Goal: Task Accomplishment & Management: Complete application form

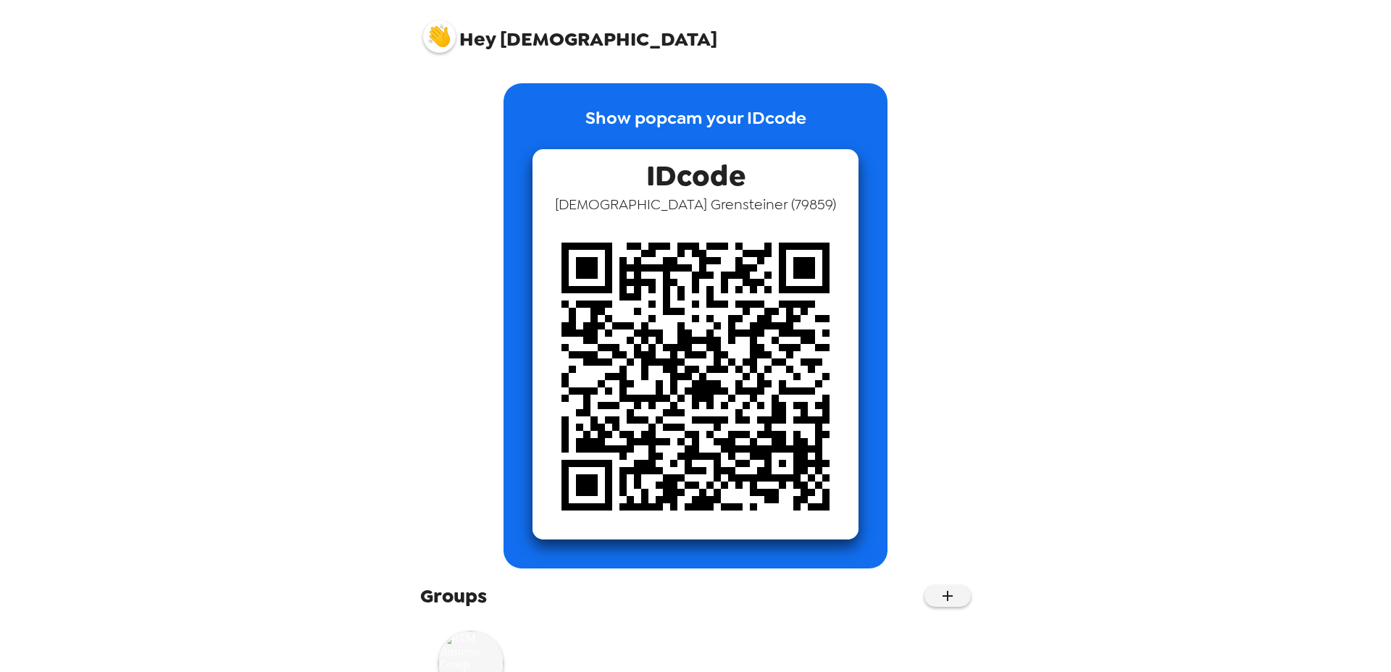
click at [476, 660] on img at bounding box center [470, 663] width 65 height 65
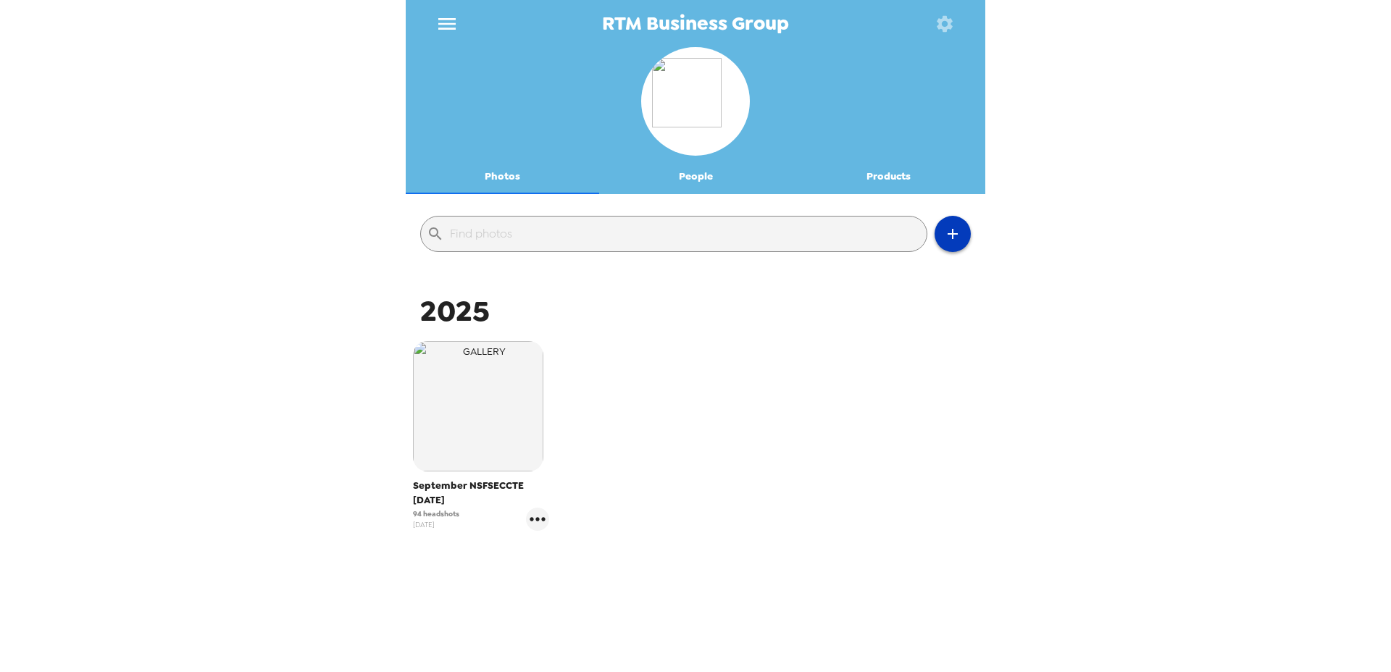
click at [953, 230] on icon "button" at bounding box center [953, 234] width 10 height 10
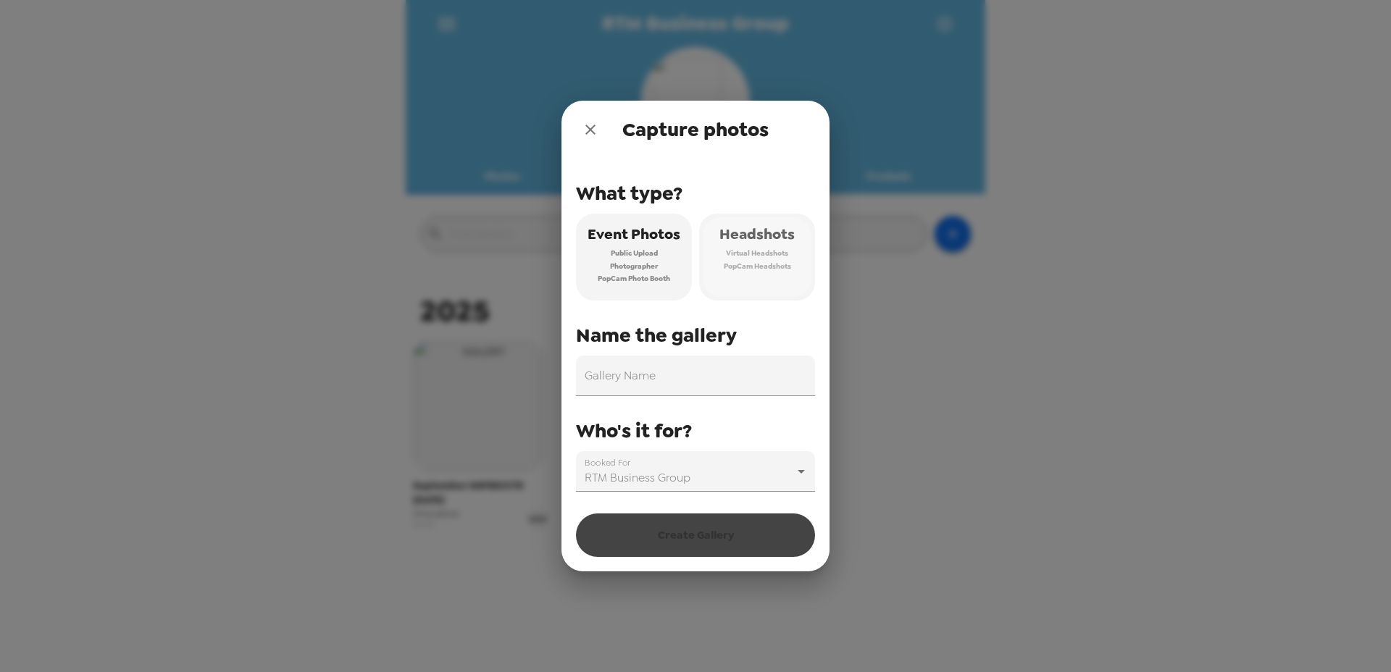
click at [741, 262] on span "PopCam Headshots" at bounding box center [757, 266] width 67 height 13
click at [597, 130] on icon "close" at bounding box center [590, 129] width 17 height 17
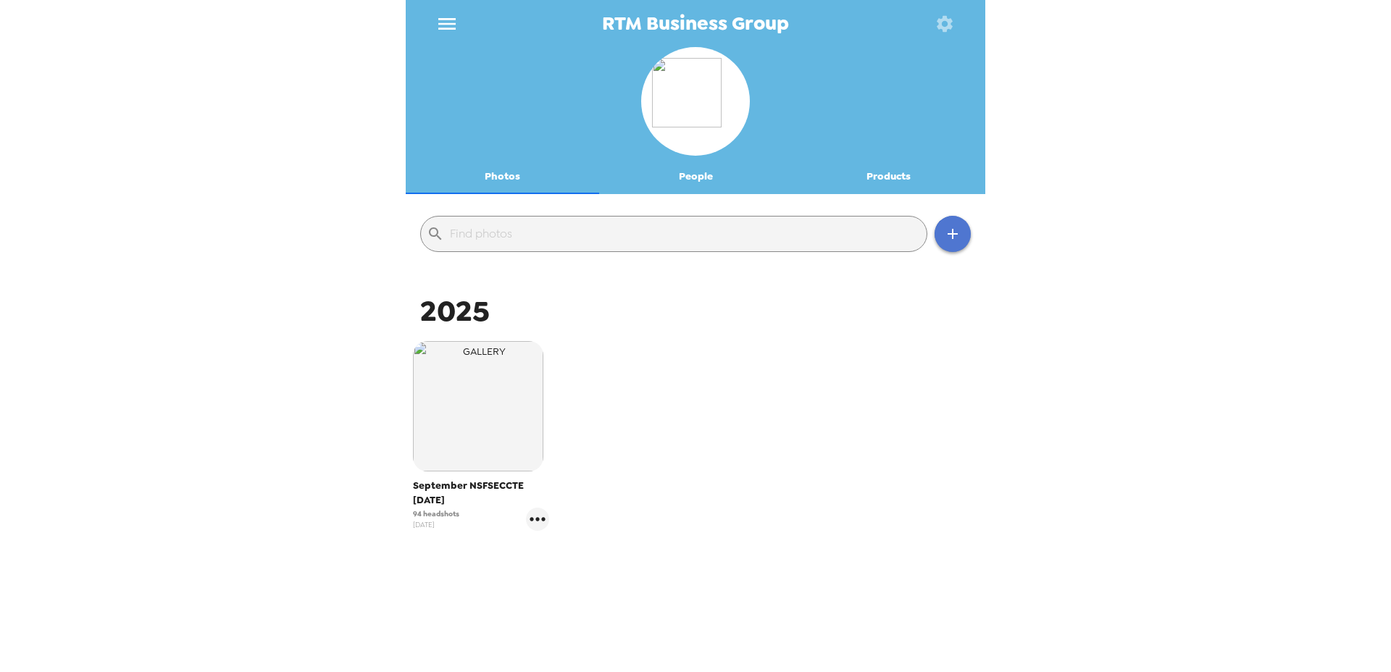
click at [952, 227] on icon "button" at bounding box center [952, 233] width 17 height 17
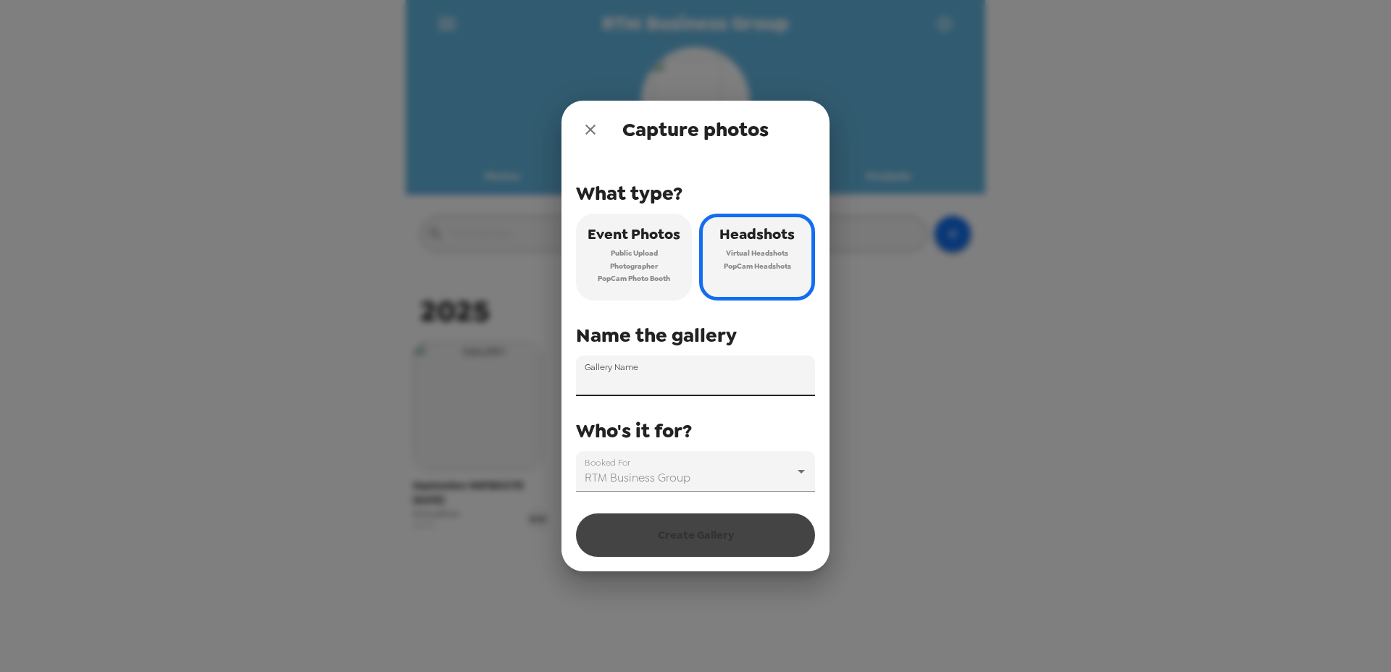
click at [653, 381] on input "Gallery Name" at bounding box center [695, 376] width 239 height 41
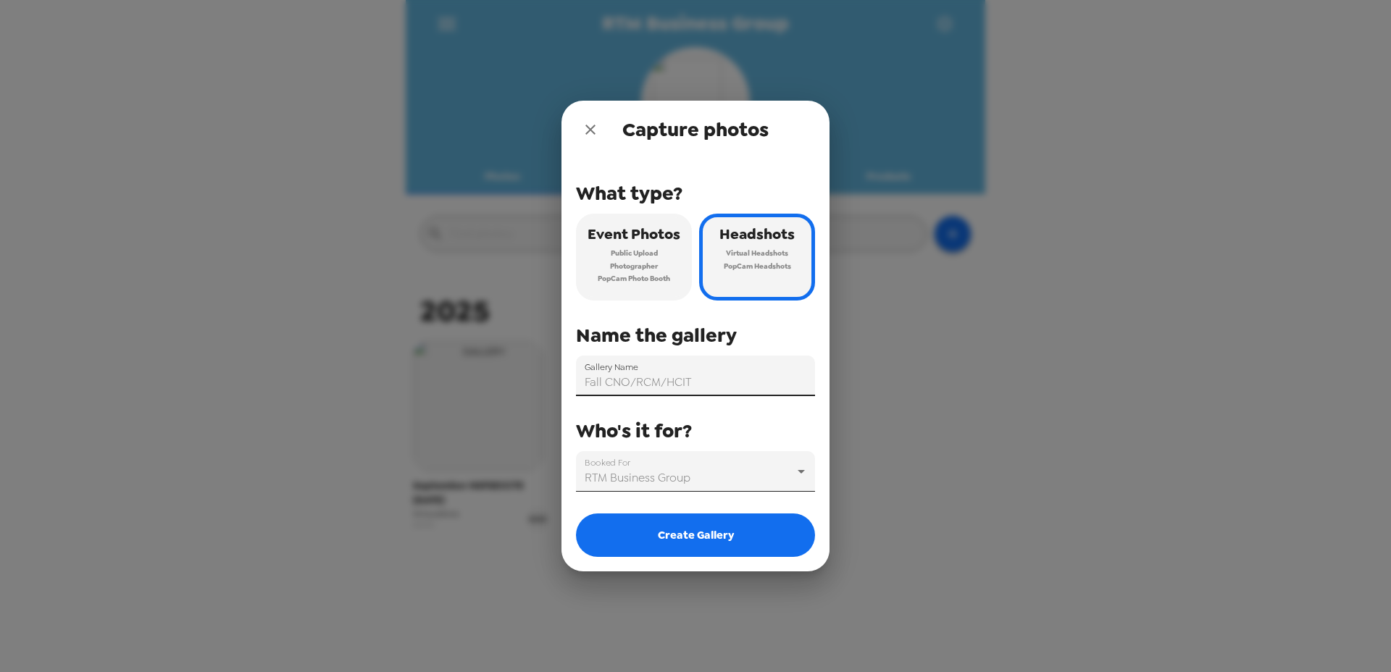
type input "Fall CNO/RCM/HCIT"
click at [672, 480] on body "RTM Business Group Photos People Products ​ [DATE] NSFSECCTE [DATE] 94 headshot…" at bounding box center [695, 336] width 1391 height 672
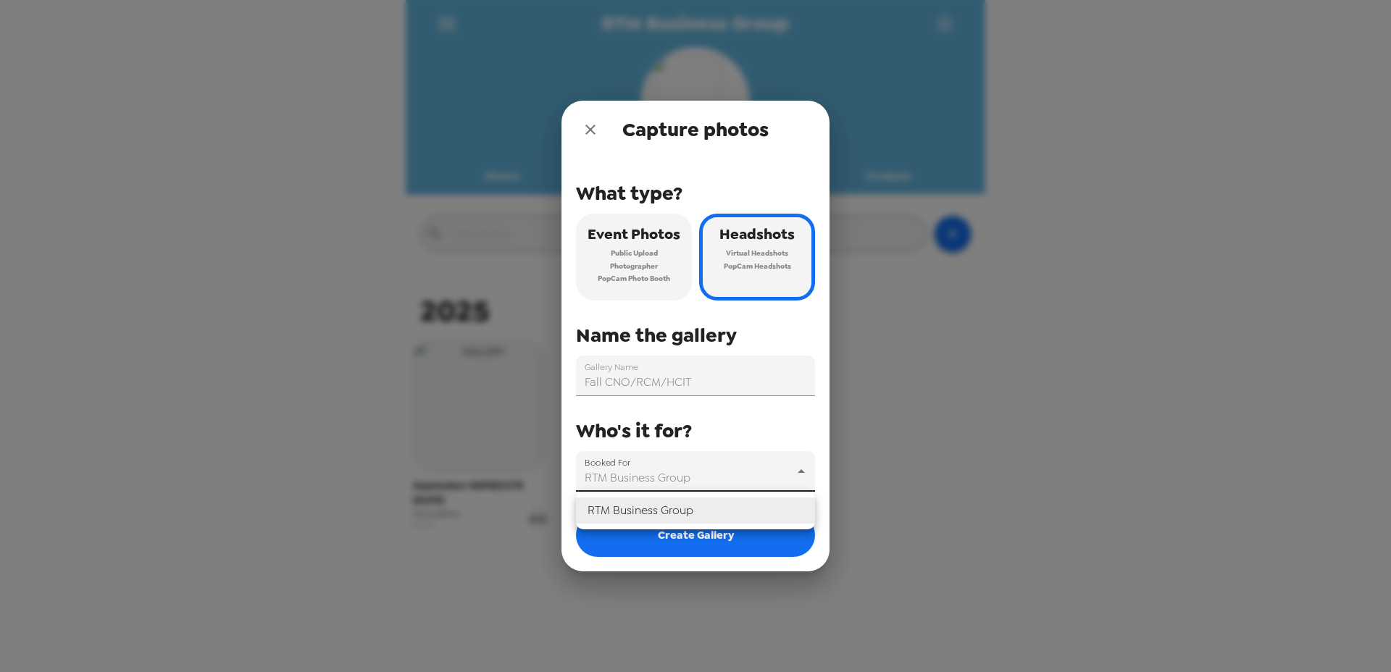
click at [671, 506] on li "RTM Business Group" at bounding box center [695, 511] width 239 height 26
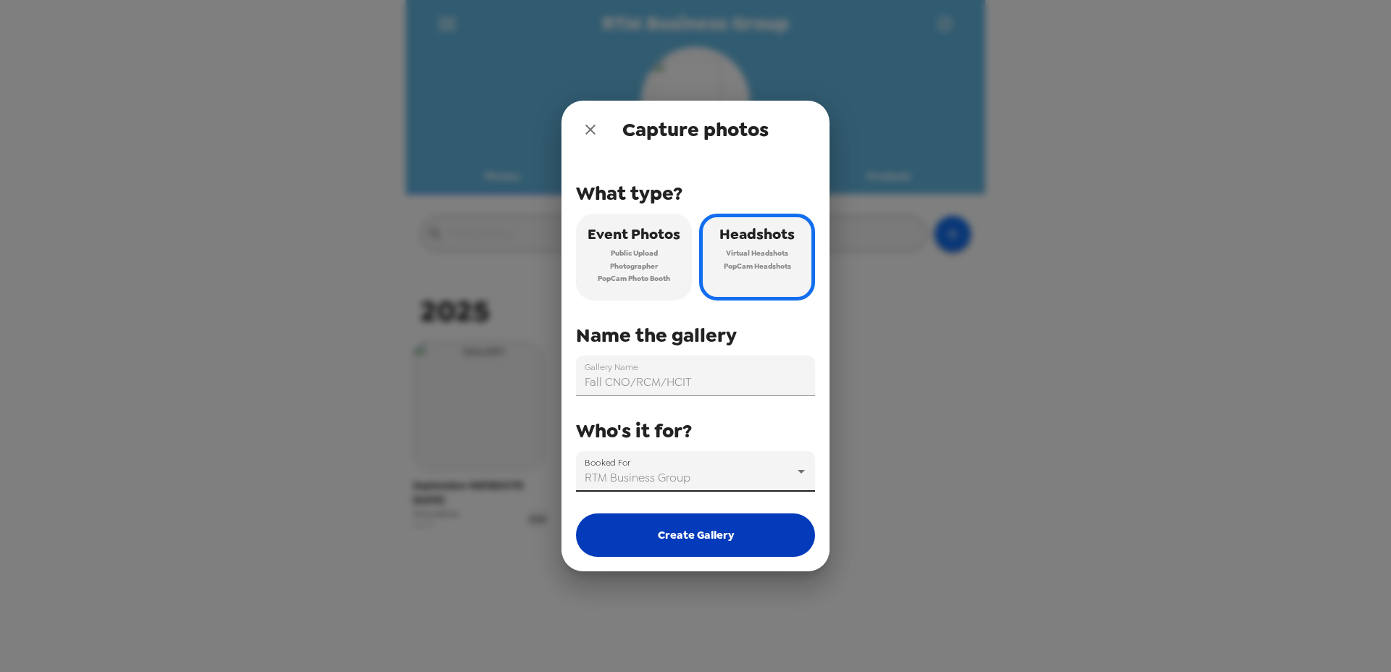
click at [711, 540] on button "Create Gallery" at bounding box center [695, 535] width 239 height 43
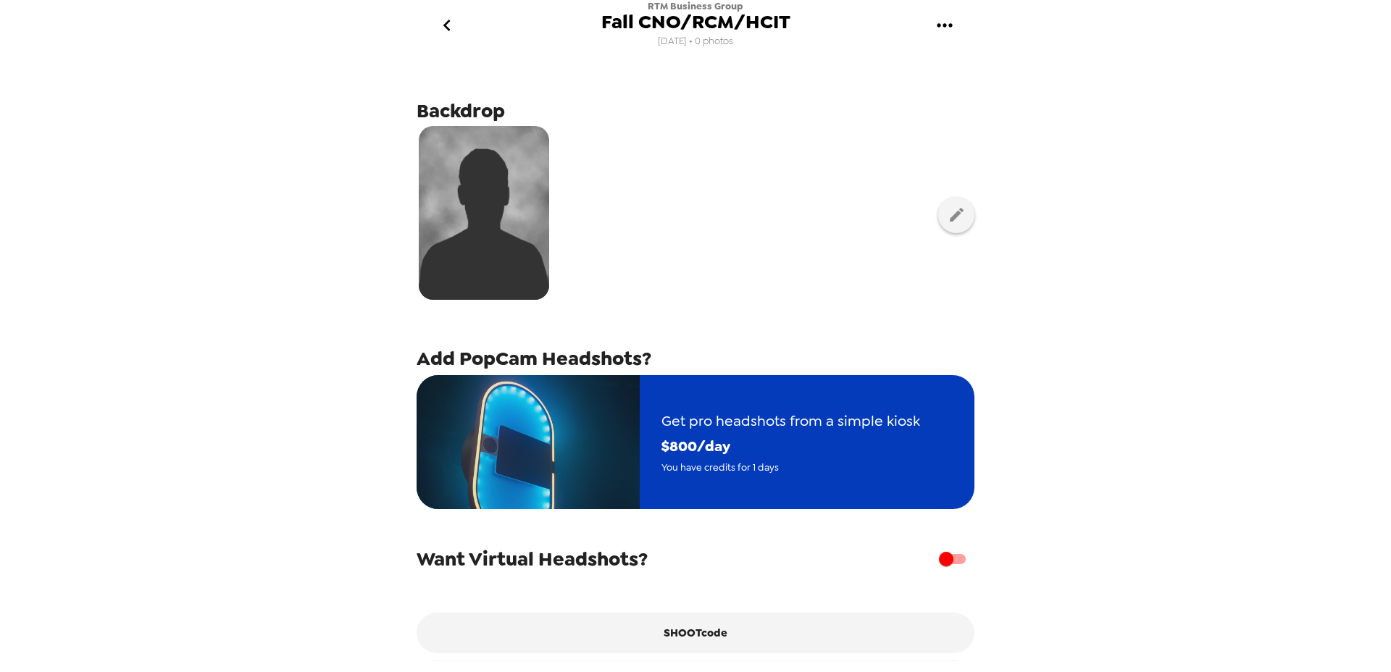
scroll to position [51, 0]
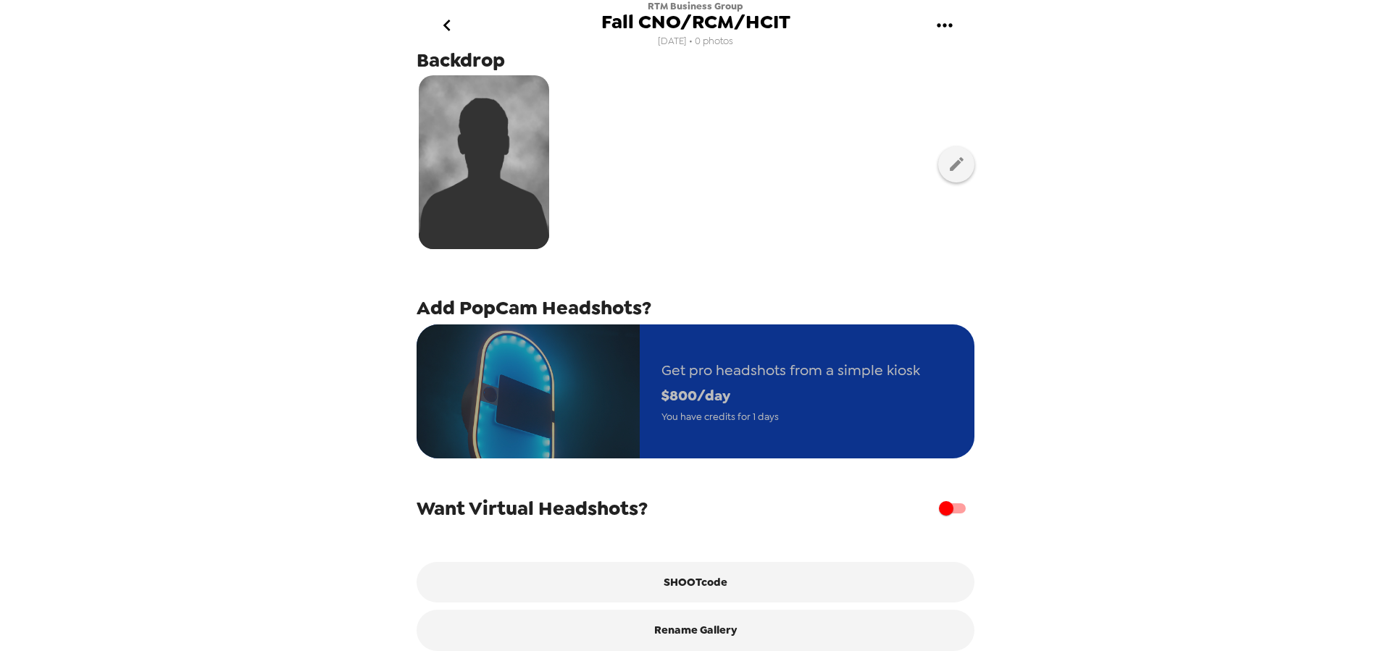
click at [770, 396] on span "$ 800 /day" at bounding box center [790, 395] width 259 height 25
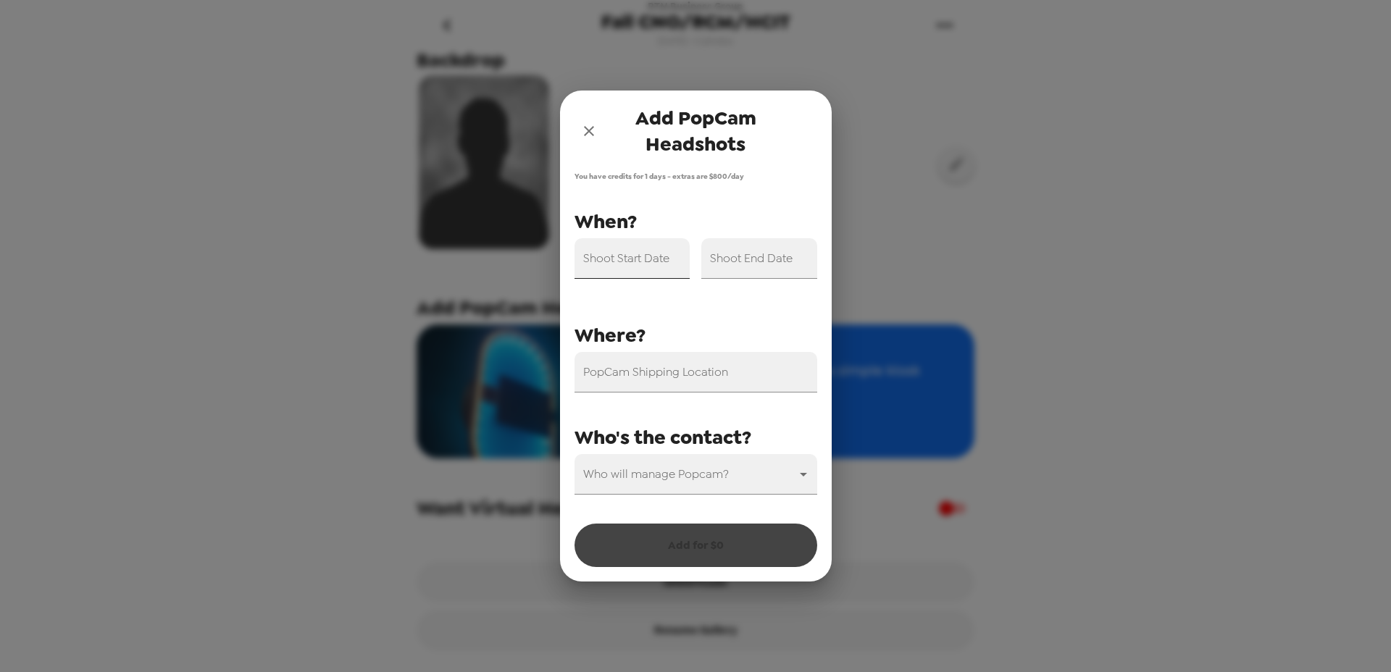
click at [660, 262] on input "Shoot Start Date" at bounding box center [633, 258] width 116 height 41
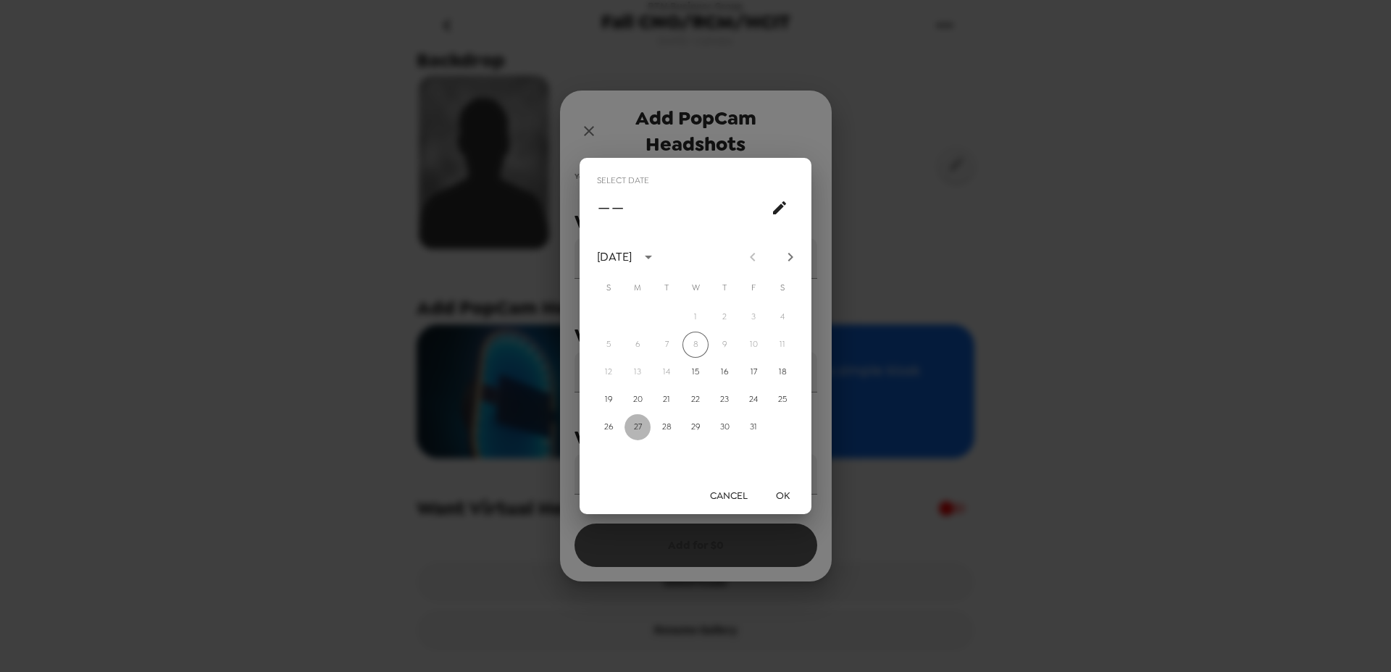
click at [639, 426] on button "27" at bounding box center [637, 427] width 26 height 26
type input "[DATE]"
click at [787, 497] on button "OK" at bounding box center [782, 495] width 46 height 27
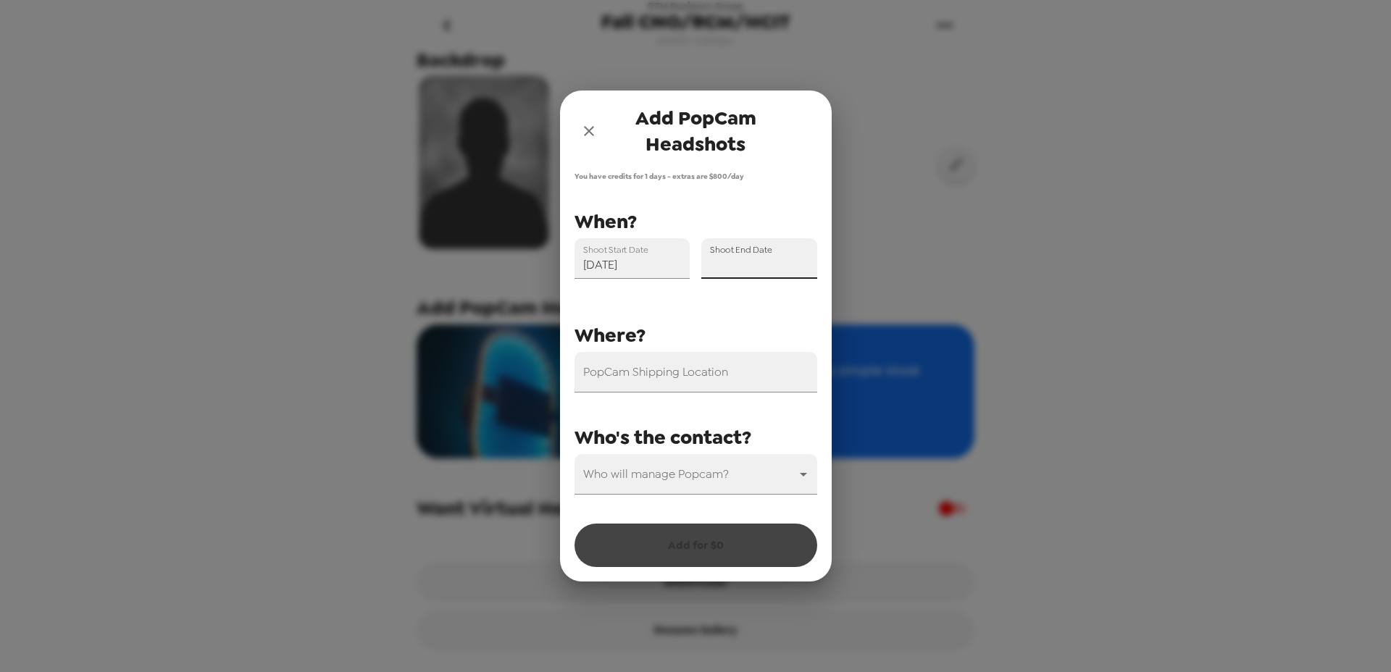
click at [764, 266] on input "Shoot End Date" at bounding box center [759, 258] width 116 height 41
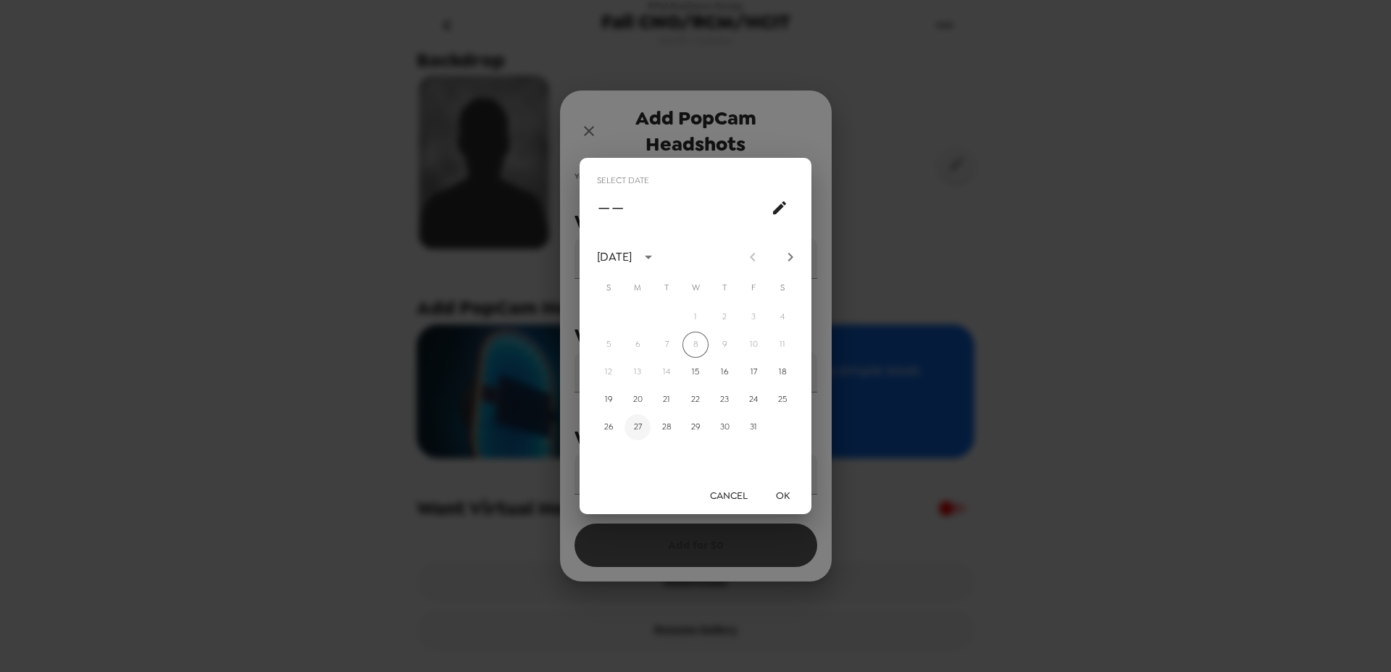
click at [639, 427] on button "27" at bounding box center [637, 427] width 26 height 26
type input "[DATE]"
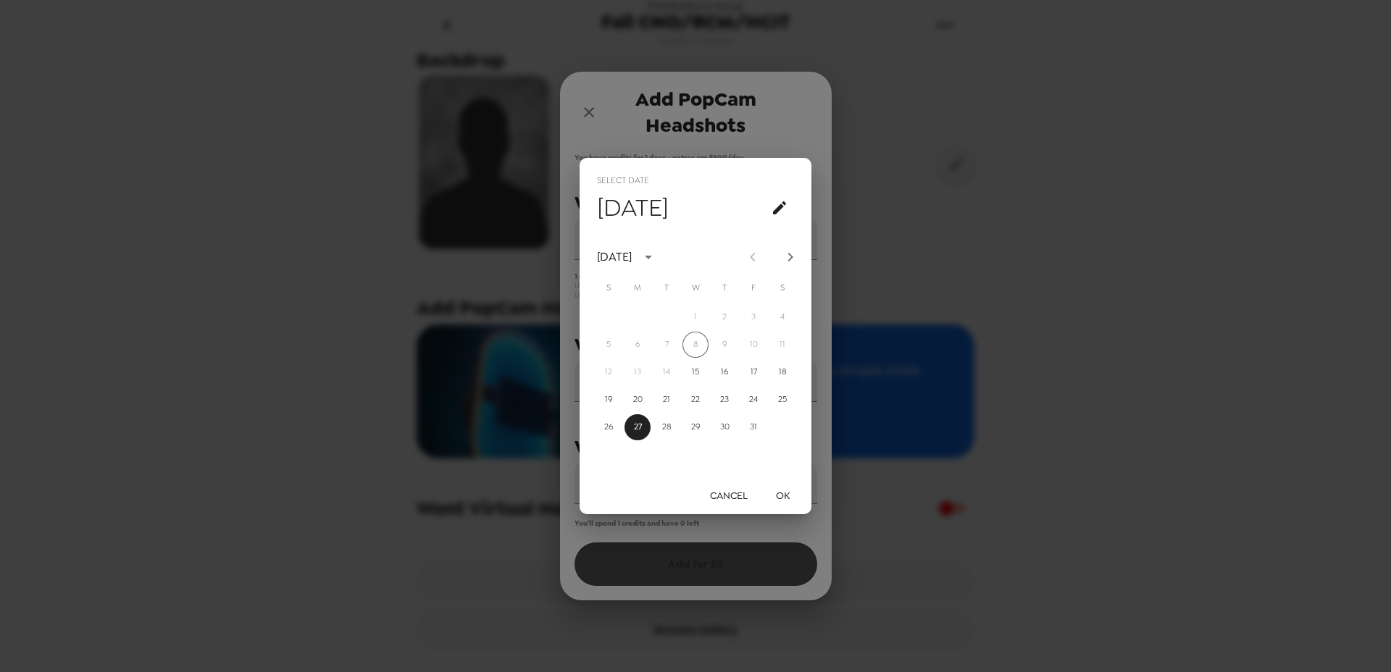
click at [778, 496] on button "OK" at bounding box center [782, 495] width 46 height 27
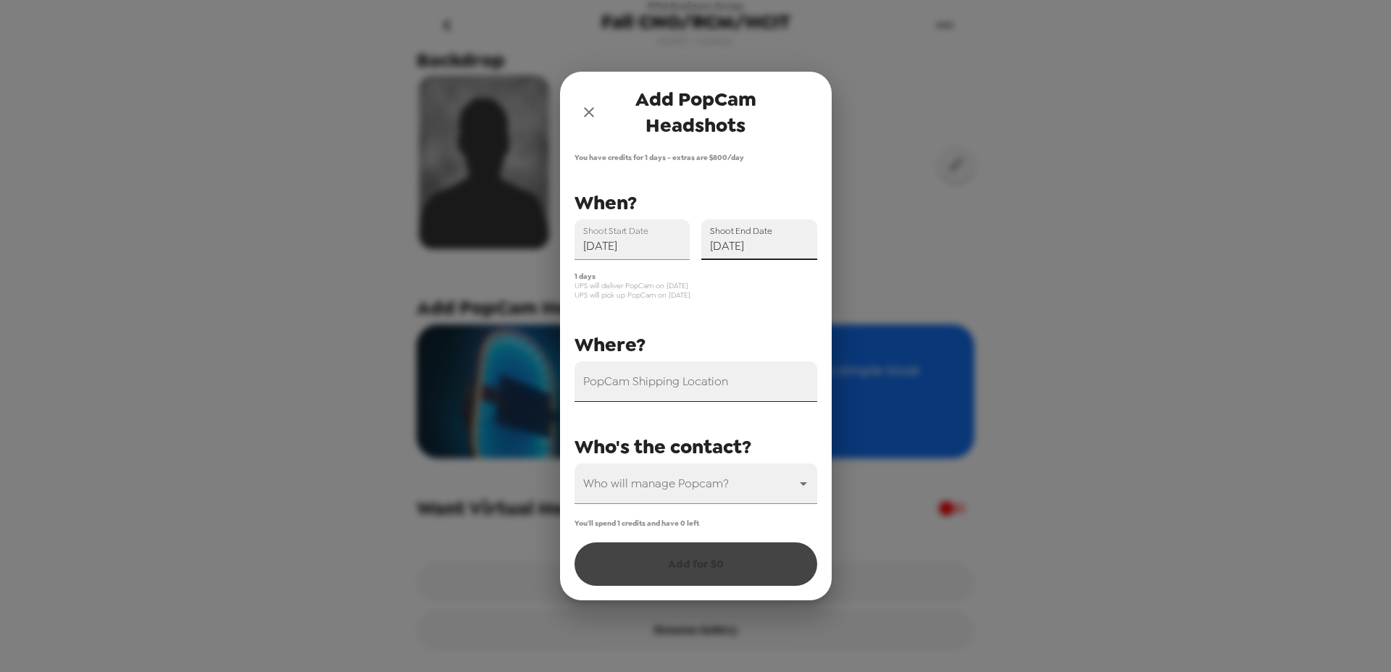
click at [721, 380] on input "PopCam Shipping Location" at bounding box center [696, 382] width 243 height 41
click at [718, 482] on body "RTM Business Group Fall CNO/RCM/HCIT [DATE] • 0 photos Backdrop Add PopCam Head…" at bounding box center [695, 336] width 1391 height 672
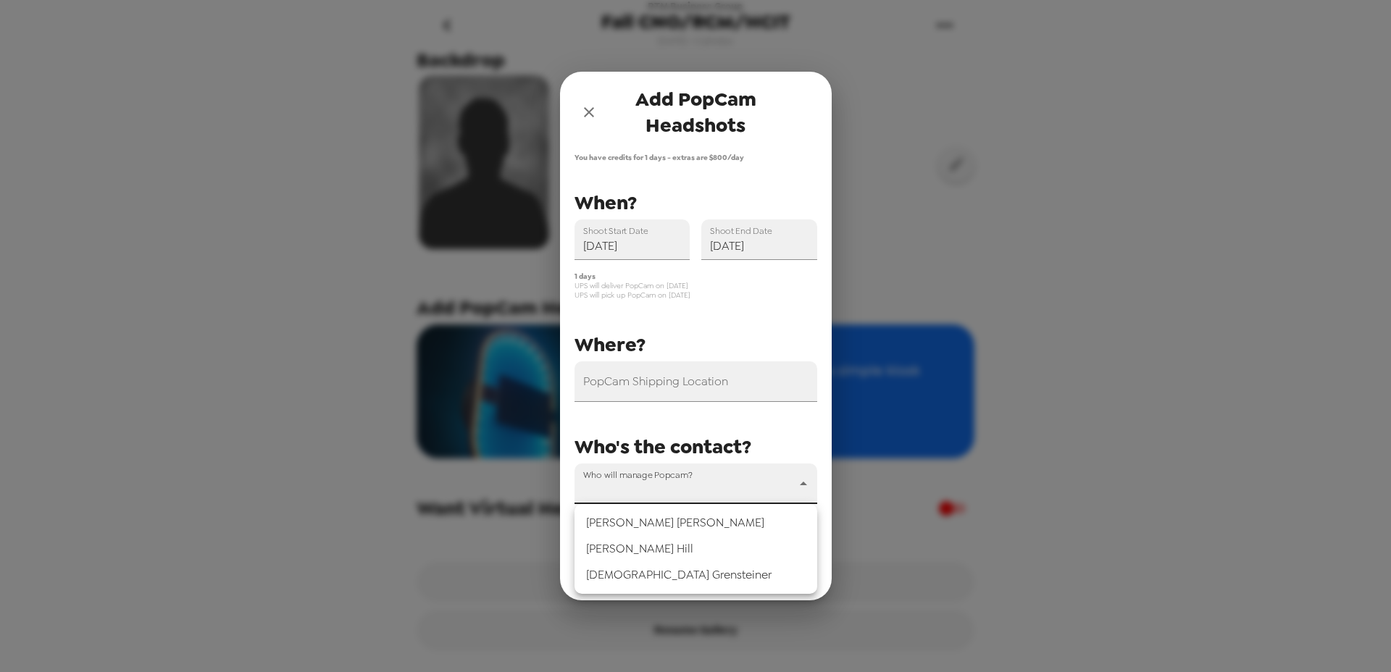
click at [715, 567] on li "[PERSON_NAME]" at bounding box center [696, 575] width 243 height 26
type input "79859"
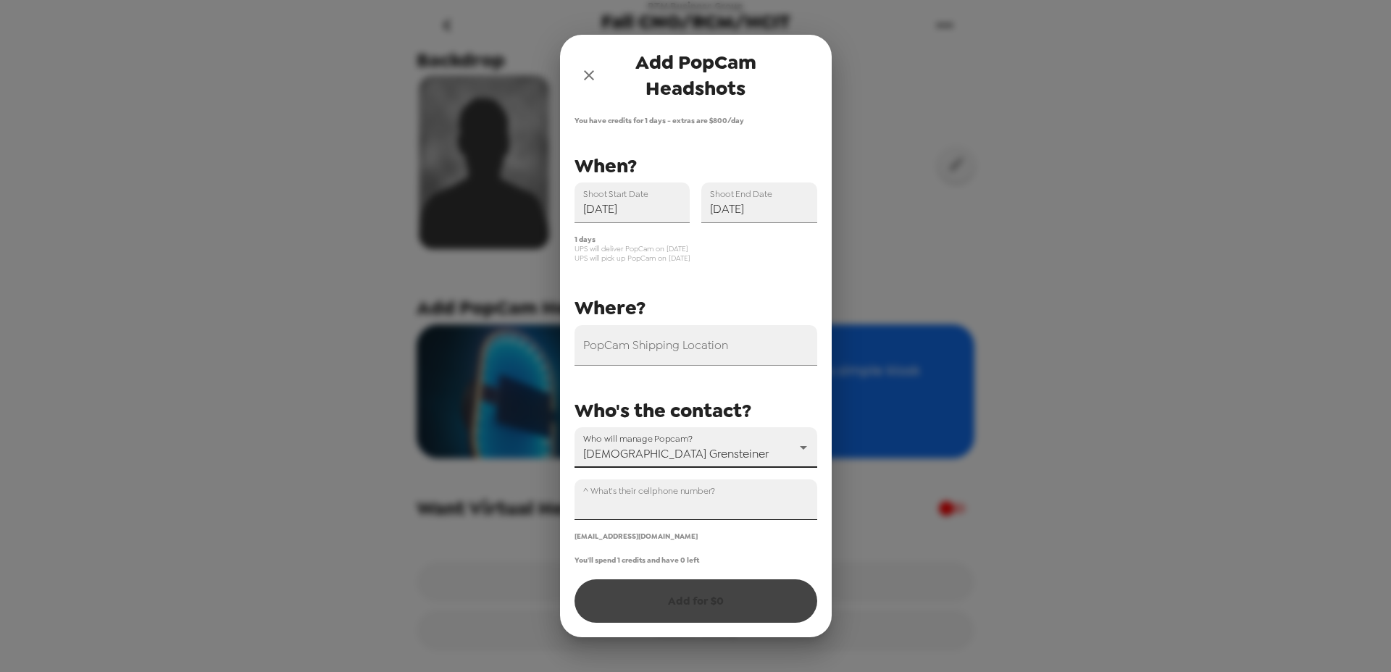
click at [738, 498] on input "^ What's their cellphone number?" at bounding box center [696, 500] width 243 height 41
type input "[PHONE_NUMBER]"
click at [719, 355] on input "PopCam Shipping Location" at bounding box center [696, 345] width 243 height 41
click at [704, 285] on div "PopCam Shipping Location Shoot Start Date [DATE] Shoot End Date [DATE] Who will…" at bounding box center [690, 345] width 254 height 391
click at [685, 343] on div "PopCam Shipping Location" at bounding box center [696, 345] width 243 height 41
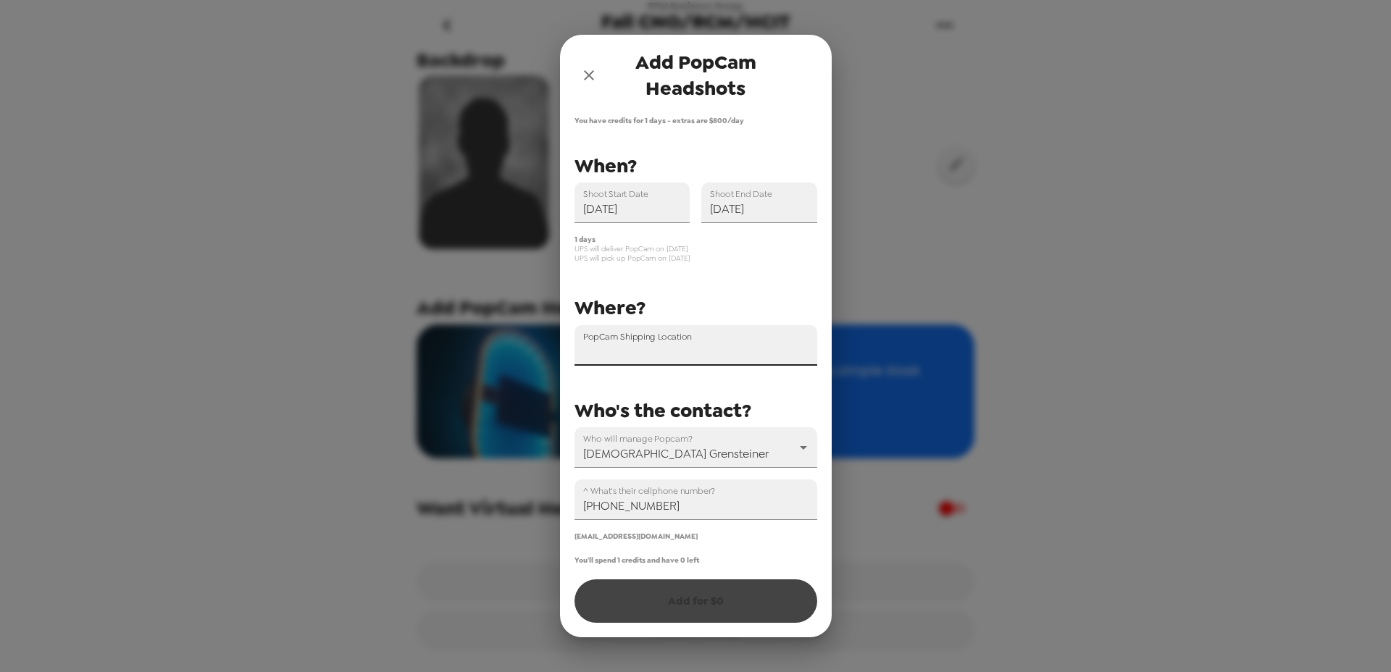
click at [654, 352] on input "PopCam Shipping Location" at bounding box center [696, 345] width 243 height 41
paste input "[STREET_ADDRESS][US_STATE]"
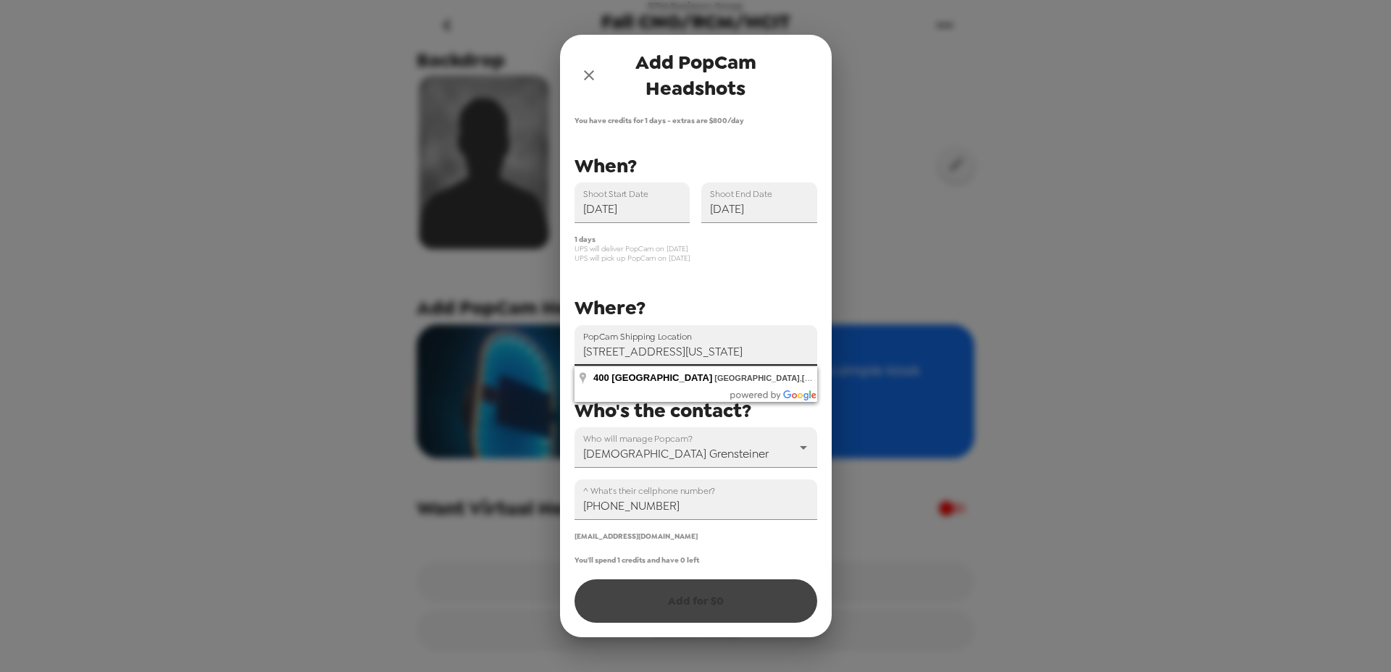
click at [627, 349] on input "[STREET_ADDRESS][US_STATE]" at bounding box center [696, 345] width 243 height 41
drag, startPoint x: 627, startPoint y: 349, endPoint x: 546, endPoint y: 349, distance: 80.4
click at [546, 349] on div "Add PopCam Headshots You have credits for 1 days - extras are $ 800 /day PopCam…" at bounding box center [695, 336] width 1391 height 672
click at [640, 344] on input "[STREET_ADDRESS][US_STATE]" at bounding box center [696, 345] width 243 height 41
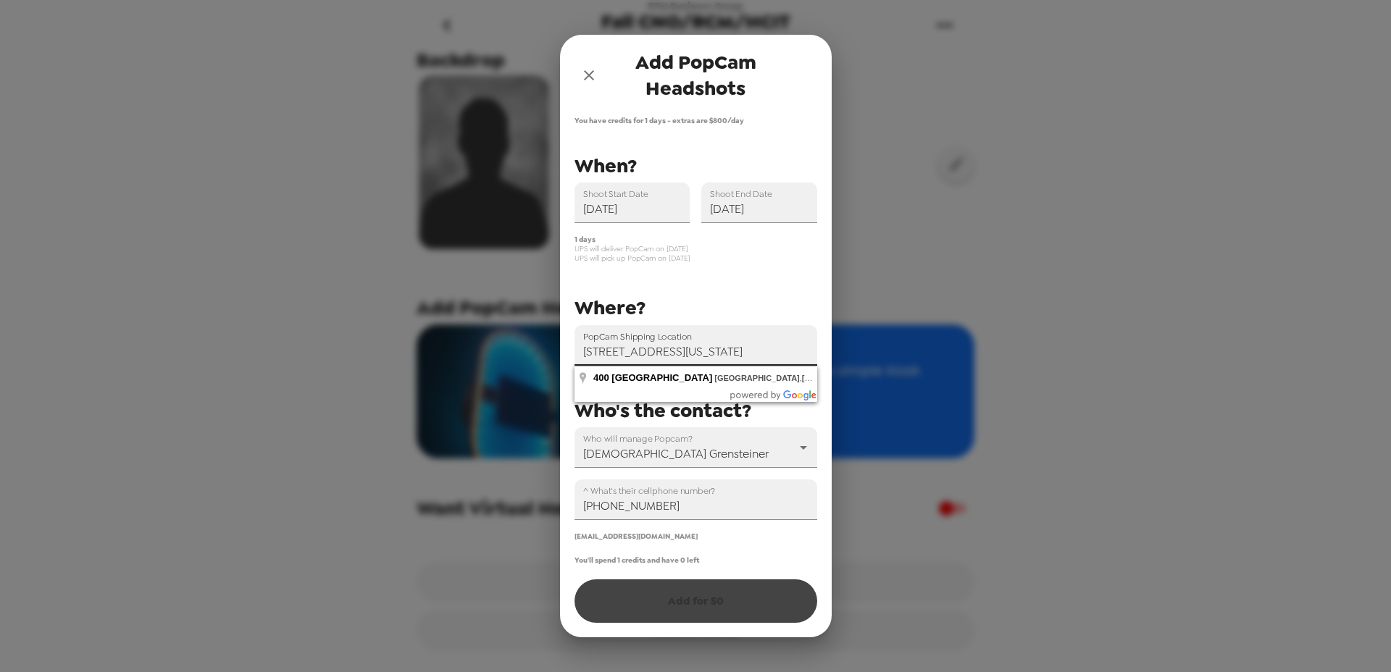
click at [625, 349] on input "[STREET_ADDRESS][US_STATE]" at bounding box center [696, 345] width 243 height 41
drag, startPoint x: 630, startPoint y: 348, endPoint x: 816, endPoint y: 348, distance: 186.2
click at [818, 348] on div "You have credits for 1 days - extras are $ 800 /day PopCam Shipping Location [S…" at bounding box center [696, 377] width 272 height 522
click at [766, 350] on input "[STREET_ADDRESS][US_STATE]" at bounding box center [696, 345] width 243 height 41
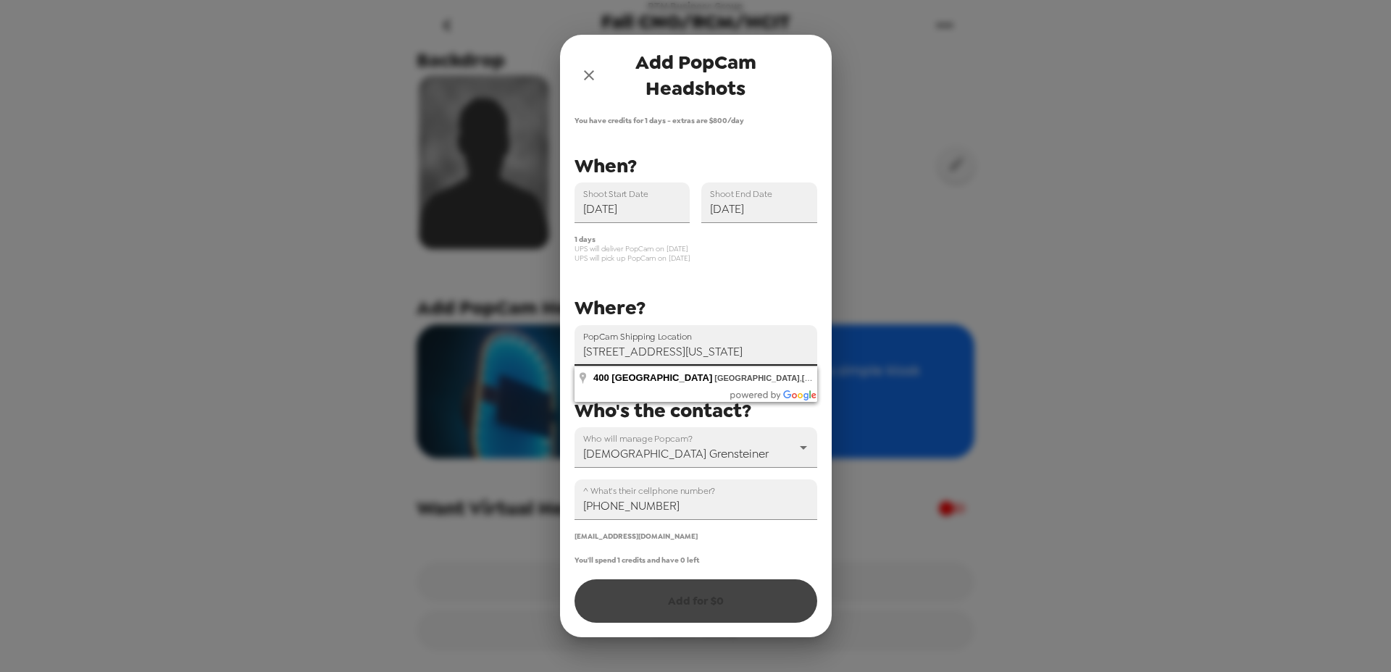
click at [766, 350] on input "[STREET_ADDRESS][US_STATE]" at bounding box center [696, 345] width 243 height 41
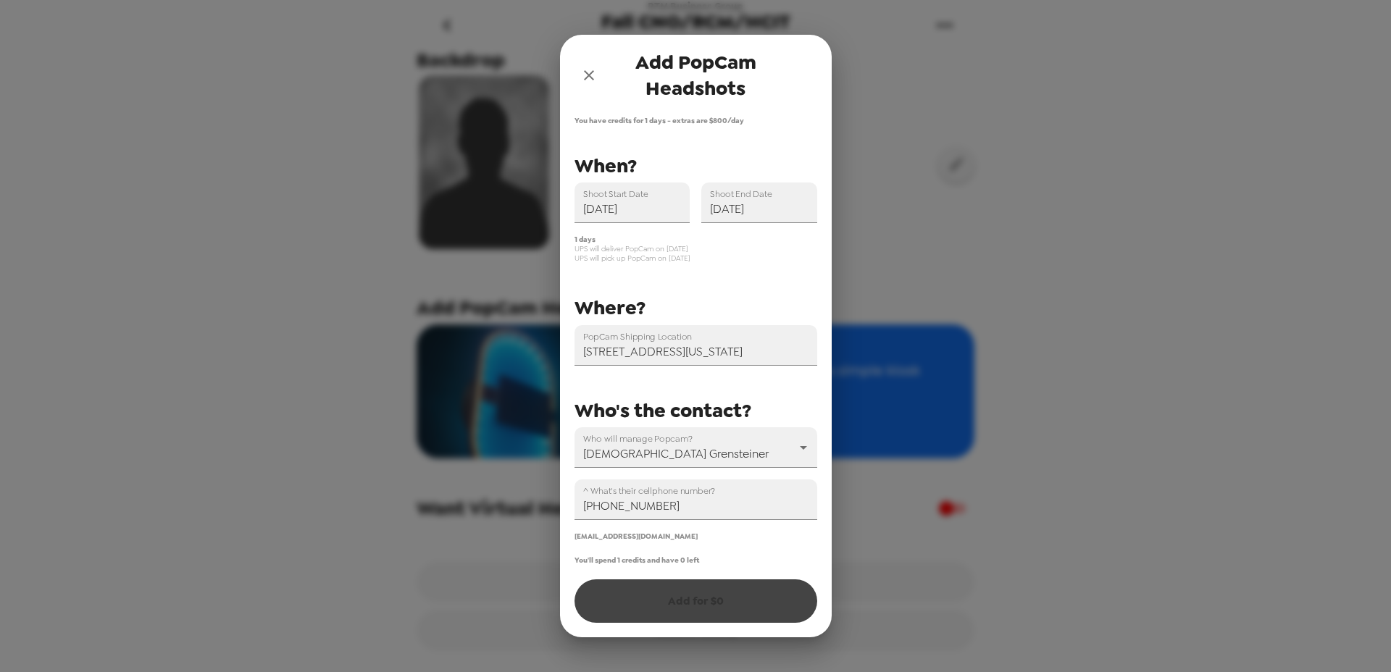
click at [734, 266] on div "PopCam Shipping Location [STREET_ADDRESS][US_STATE] Shoot Start Date [DATE] Sho…" at bounding box center [690, 345] width 254 height 391
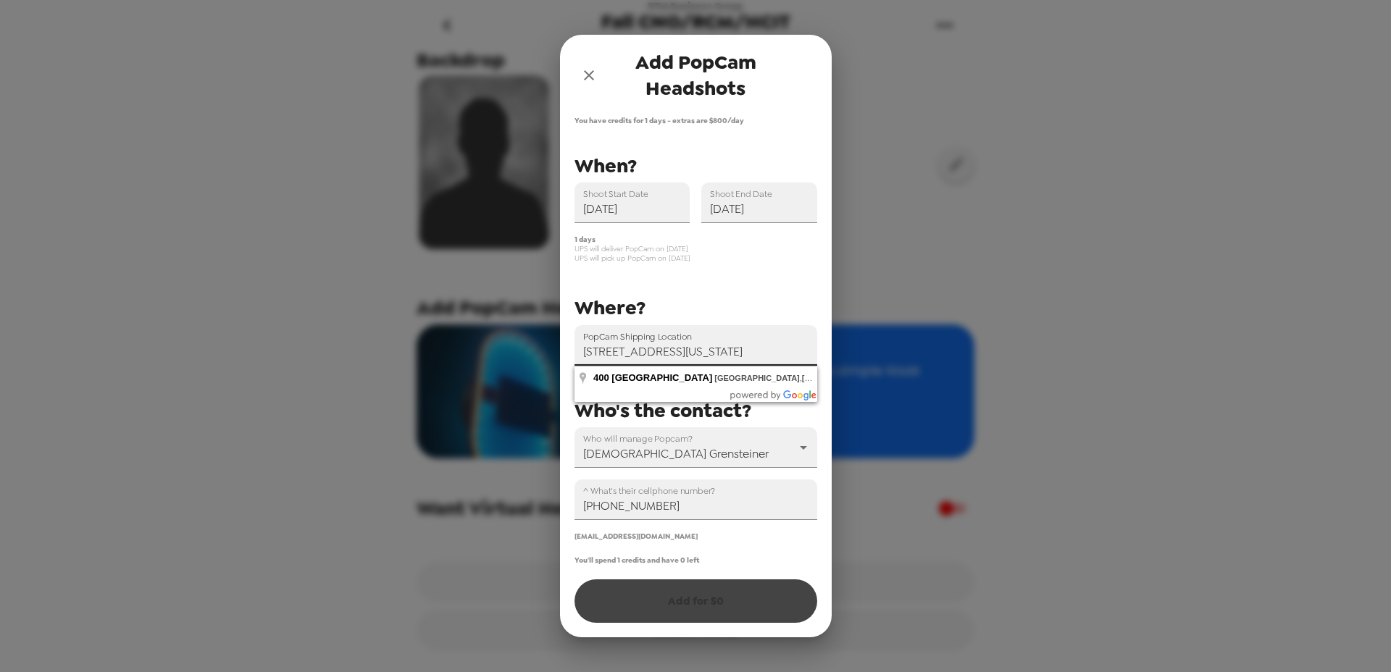
click at [637, 359] on input "[STREET_ADDRESS][US_STATE]" at bounding box center [696, 345] width 243 height 41
click at [711, 285] on div "PopCam Shipping Location [STREET_ADDRESS][US_STATE] Shoot Start Date [DATE] Sho…" at bounding box center [690, 345] width 254 height 391
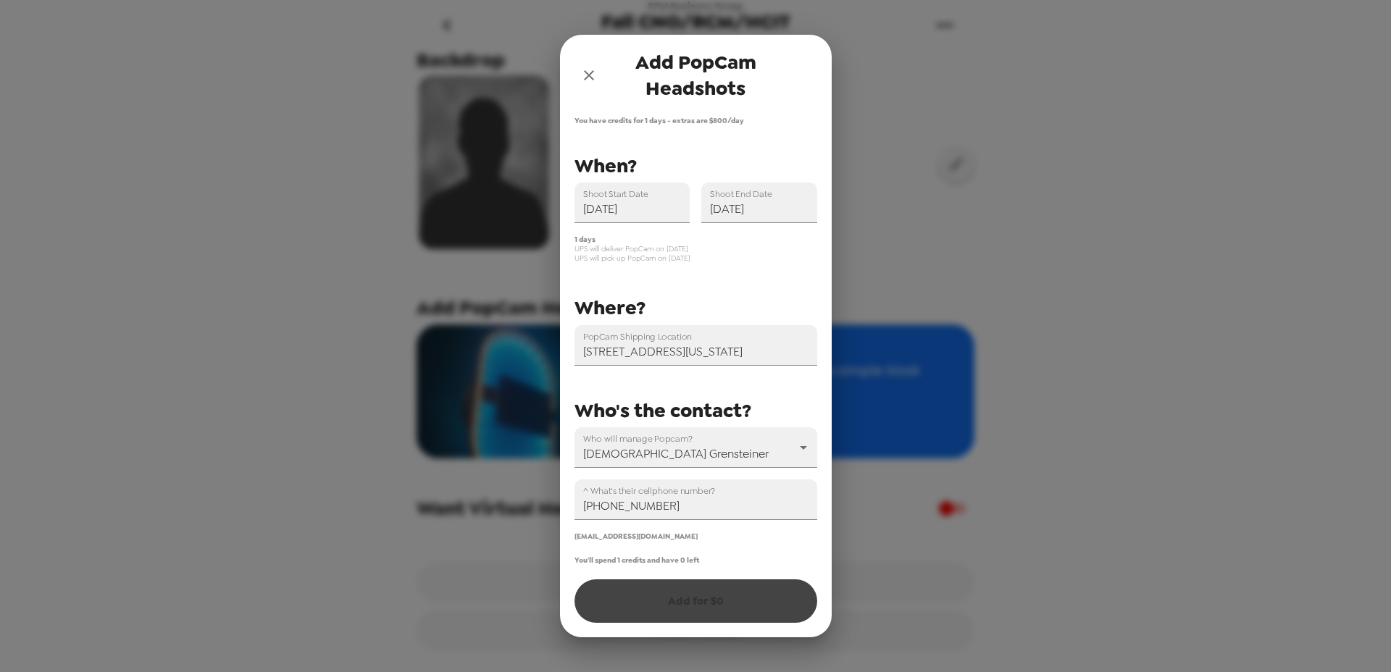
click at [706, 611] on div "You'll spend 1 credits and have 0 left Add for $ 0" at bounding box center [696, 589] width 243 height 67
click at [694, 353] on input "[STREET_ADDRESS][US_STATE]" at bounding box center [696, 345] width 243 height 41
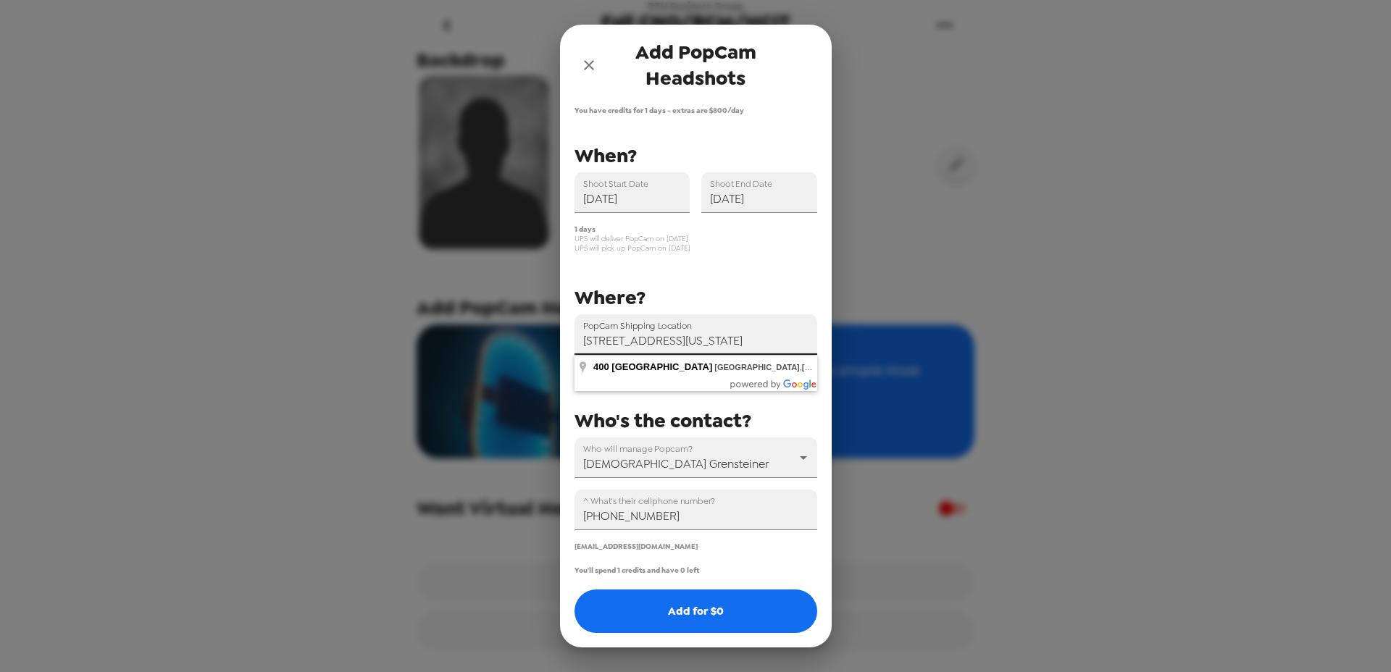
click at [606, 343] on input "[STREET_ADDRESS][US_STATE]" at bounding box center [696, 334] width 243 height 41
type input "[STREET_ADDRESS][US_STATE]"
click at [680, 298] on div "PopCam Shipping Location [STREET_ADDRESS][US_STATE] [STREET_ADDRESS][US_STATE]" at bounding box center [684, 333] width 266 height 85
drag, startPoint x: 670, startPoint y: 343, endPoint x: 830, endPoint y: 344, distance: 160.1
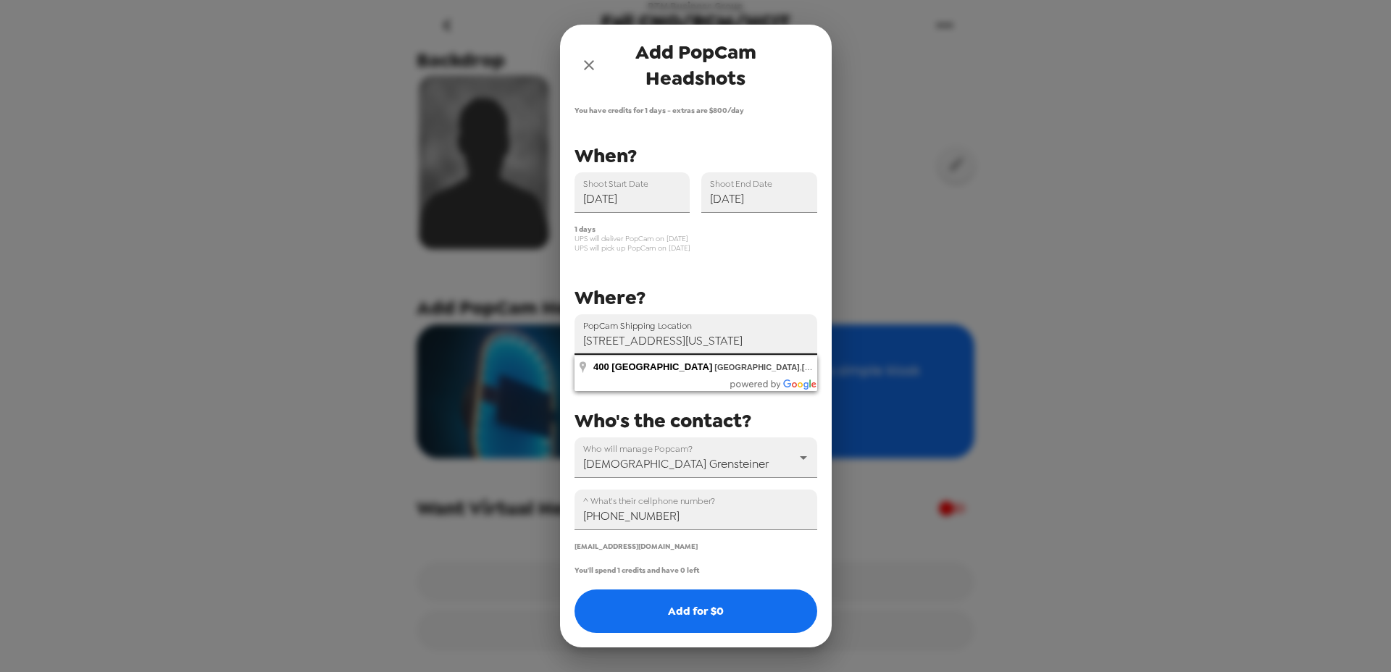
click at [830, 344] on div "You have credits for 1 days - extras are $ 800 /day PopCam Shipping Location [S…" at bounding box center [696, 377] width 272 height 543
click at [785, 421] on div "Who's the contact?" at bounding box center [690, 415] width 254 height 21
click at [711, 383] on div "PopCam Shipping Location [STREET_ADDRESS][US_STATE] [STREET_ADDRESS][US_STATE] …" at bounding box center [690, 346] width 254 height 412
drag, startPoint x: 720, startPoint y: 343, endPoint x: 819, endPoint y: 344, distance: 99.3
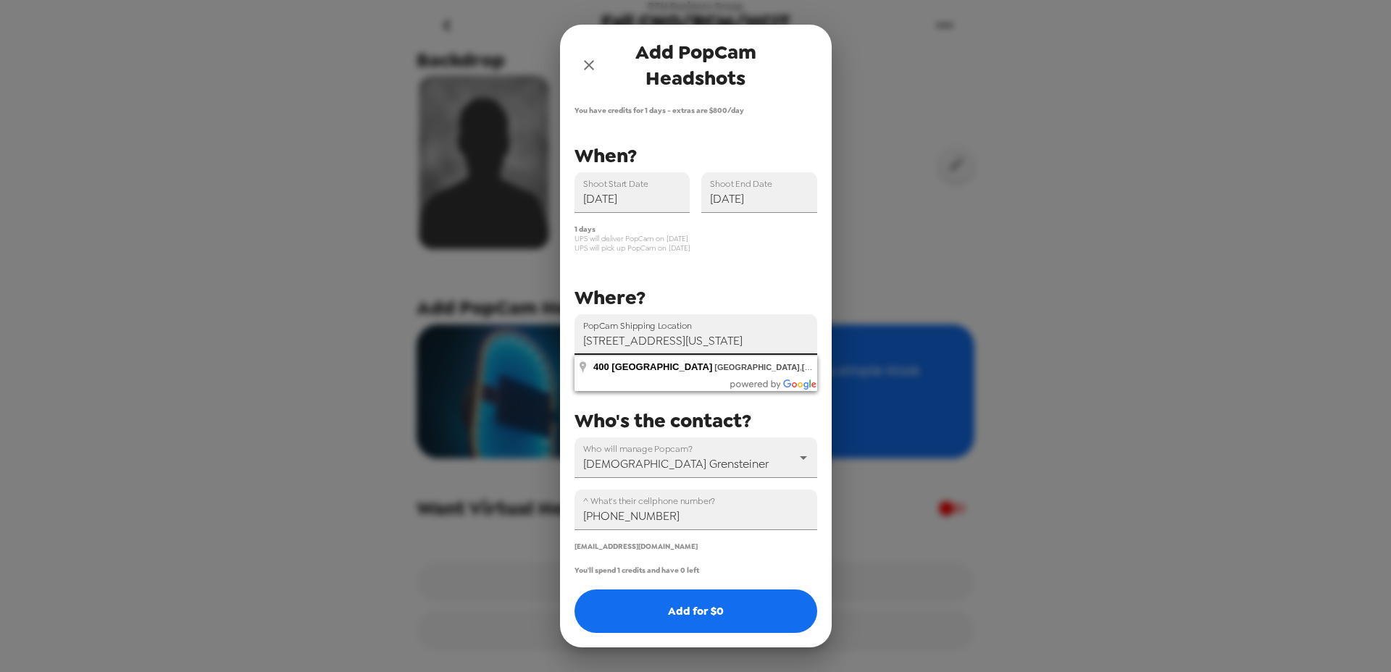
click at [819, 344] on div "You have credits for 1 days - extras are $ 800 /day PopCam Shipping Location [S…" at bounding box center [696, 377] width 272 height 543
click at [772, 409] on div "Who's the contact?" at bounding box center [690, 415] width 254 height 21
click at [646, 377] on div "PopCam Shipping Location [STREET_ADDRESS][US_STATE] [STREET_ADDRESS][US_STATE] …" at bounding box center [690, 346] width 254 height 412
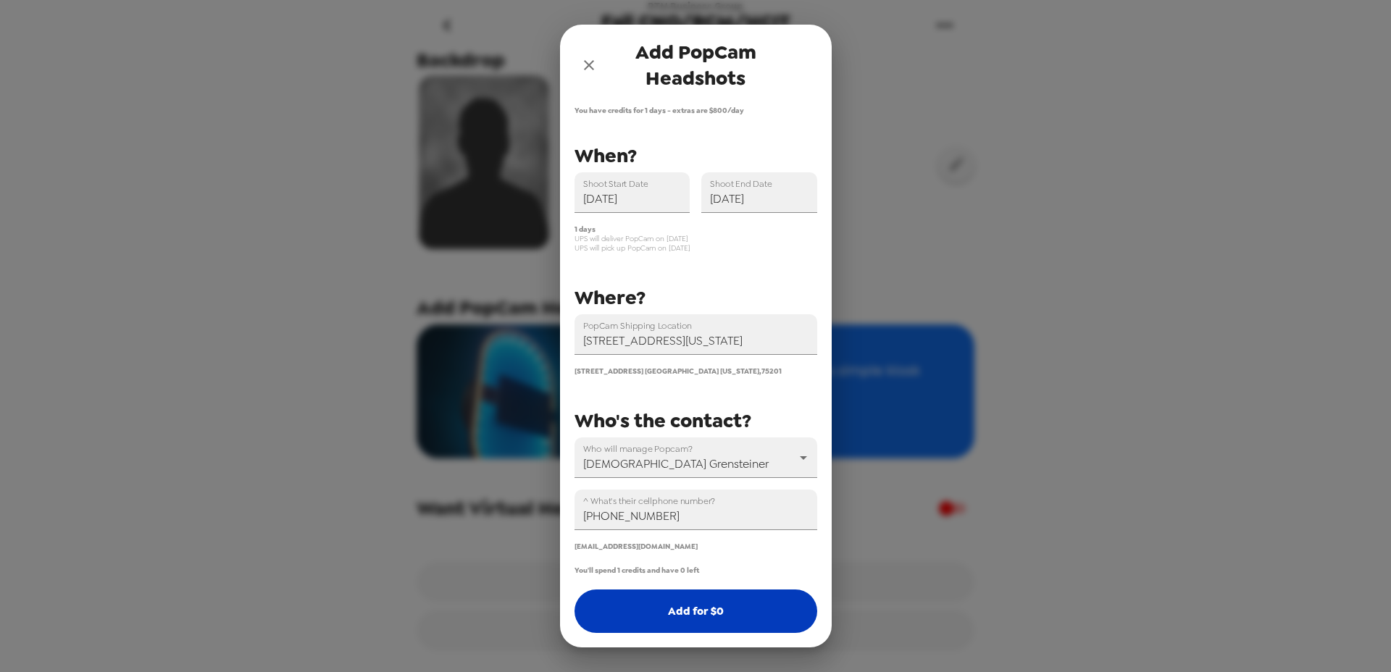
click at [685, 623] on button "Add for $ 0" at bounding box center [696, 611] width 243 height 43
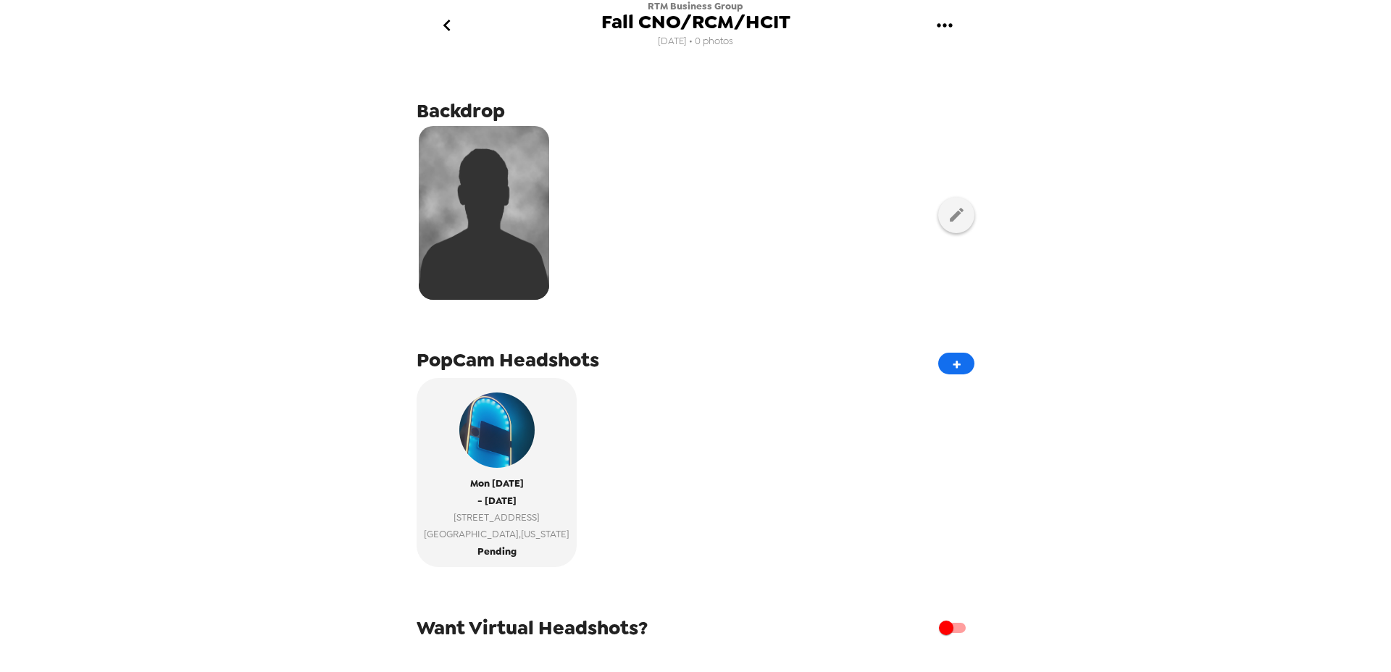
scroll to position [120, 0]
